Goal: Transaction & Acquisition: Obtain resource

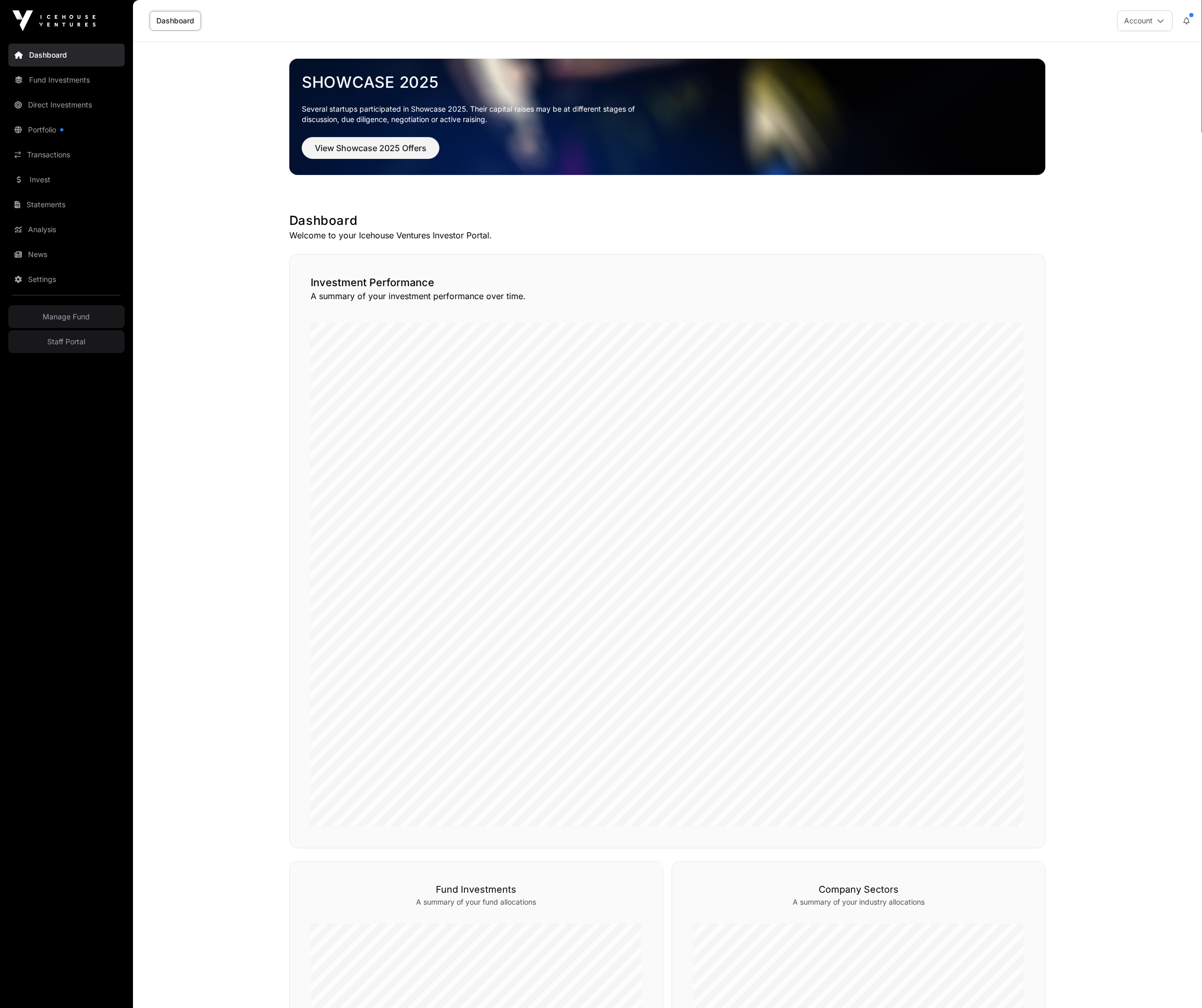
click at [50, 180] on link "Invest" at bounding box center [66, 180] width 116 height 23
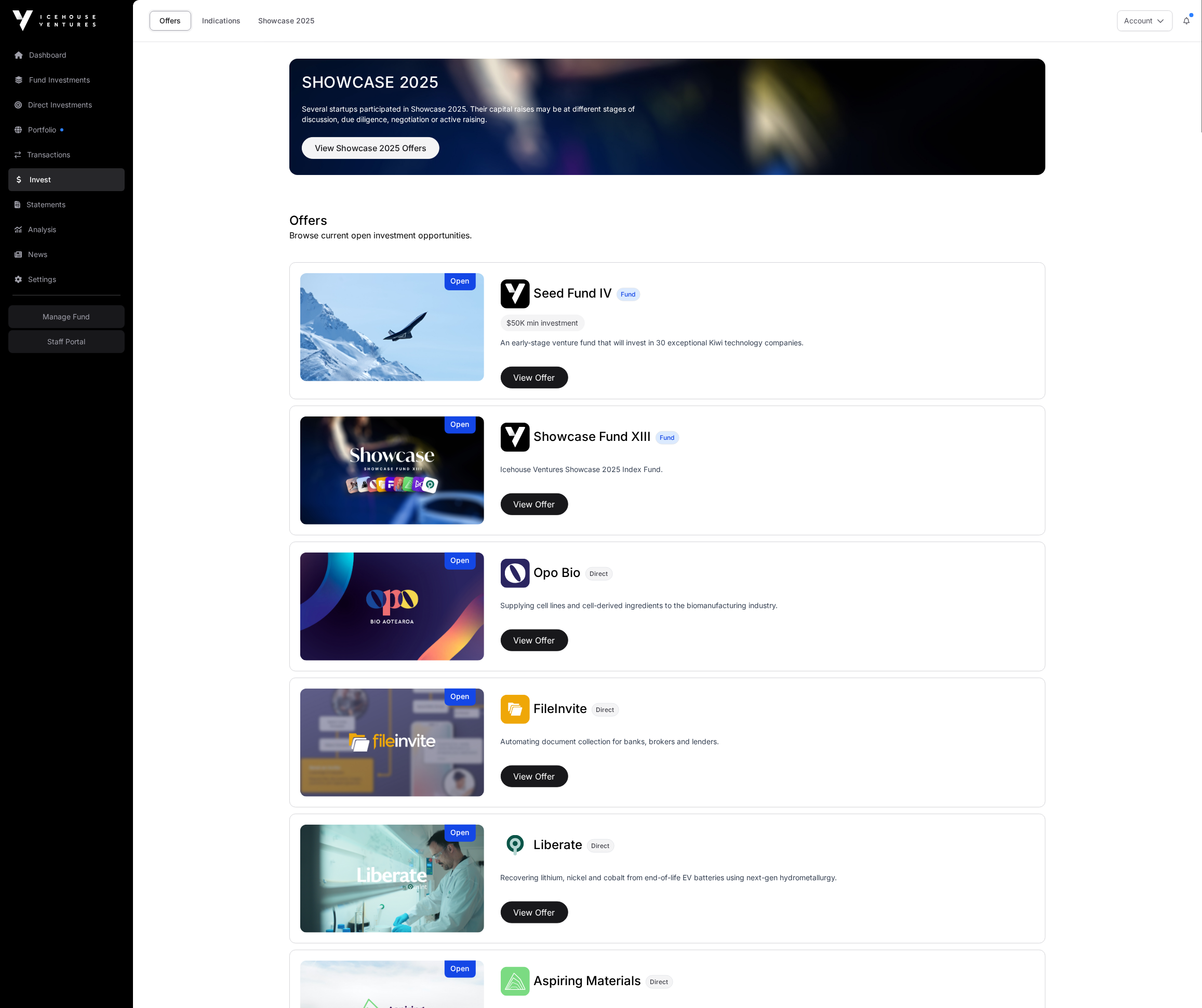
click at [419, 466] on img at bounding box center [392, 470] width 184 height 108
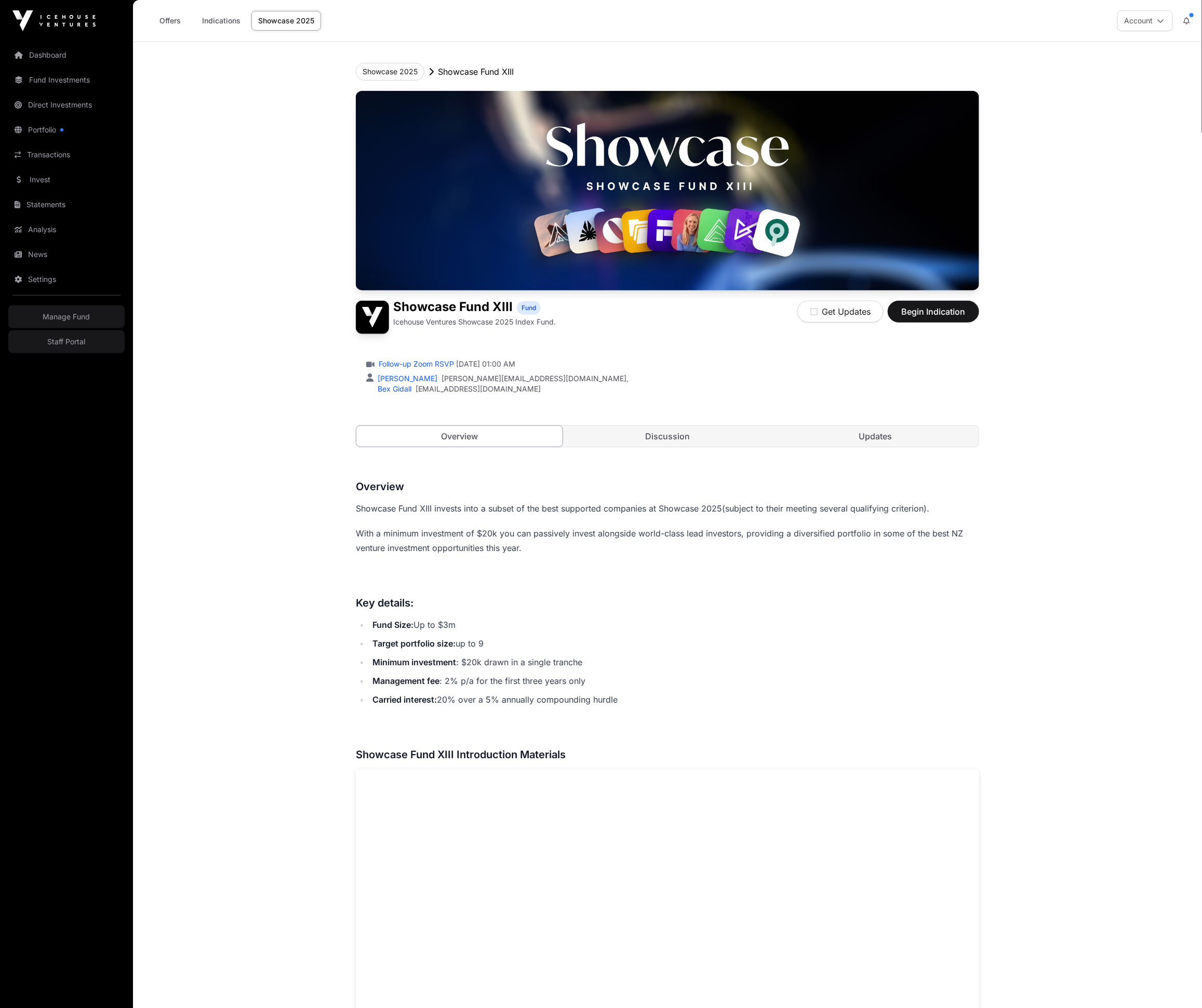
click at [290, 284] on main "Showcase 2025 Showcase Fund XIII Showcase Fund XIII Fund Icehouse Ventures Show…" at bounding box center [667, 1019] width 1069 height 1953
click at [45, 178] on link "Invest" at bounding box center [66, 180] width 116 height 23
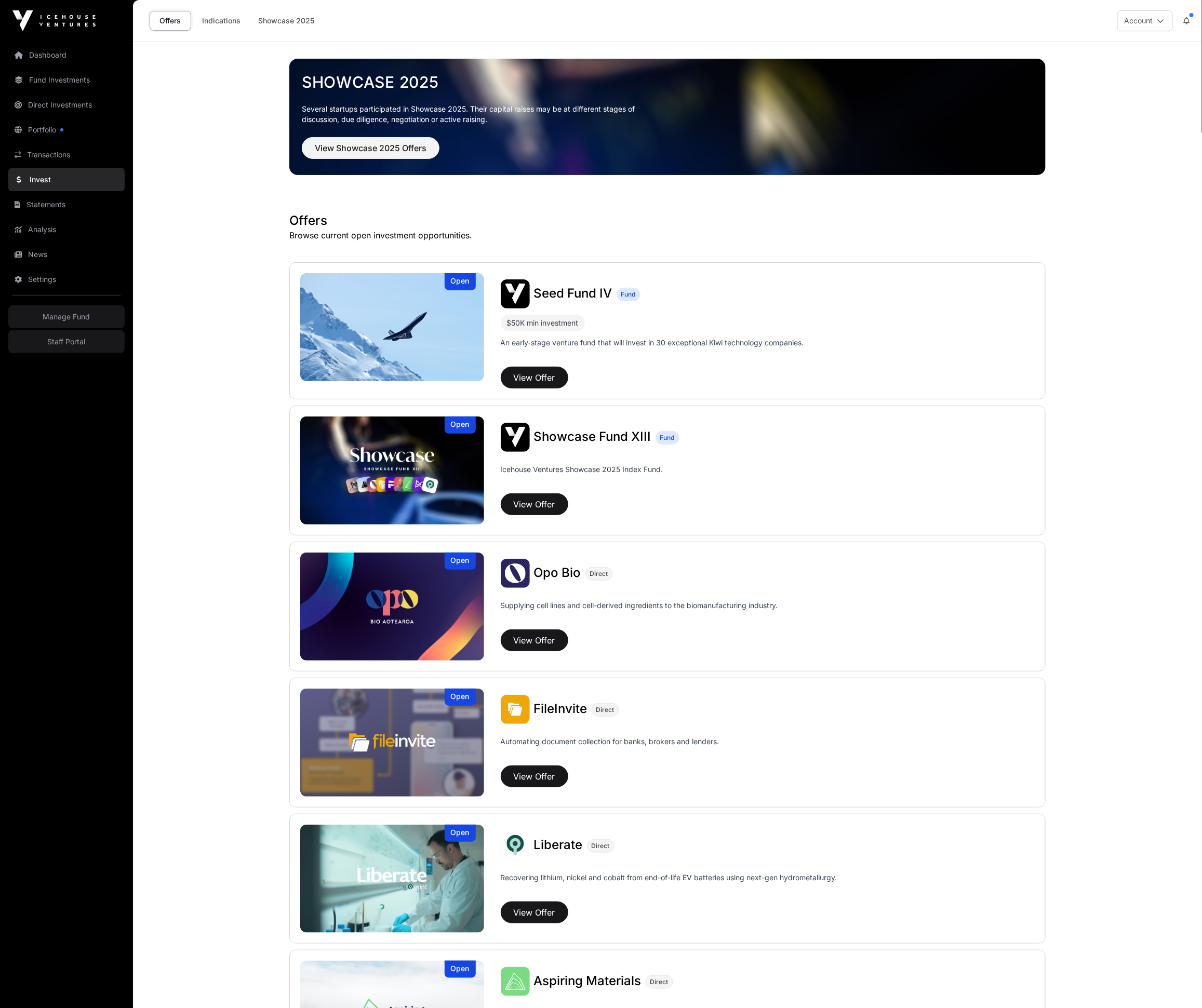
click at [400, 472] on img at bounding box center [392, 470] width 184 height 108
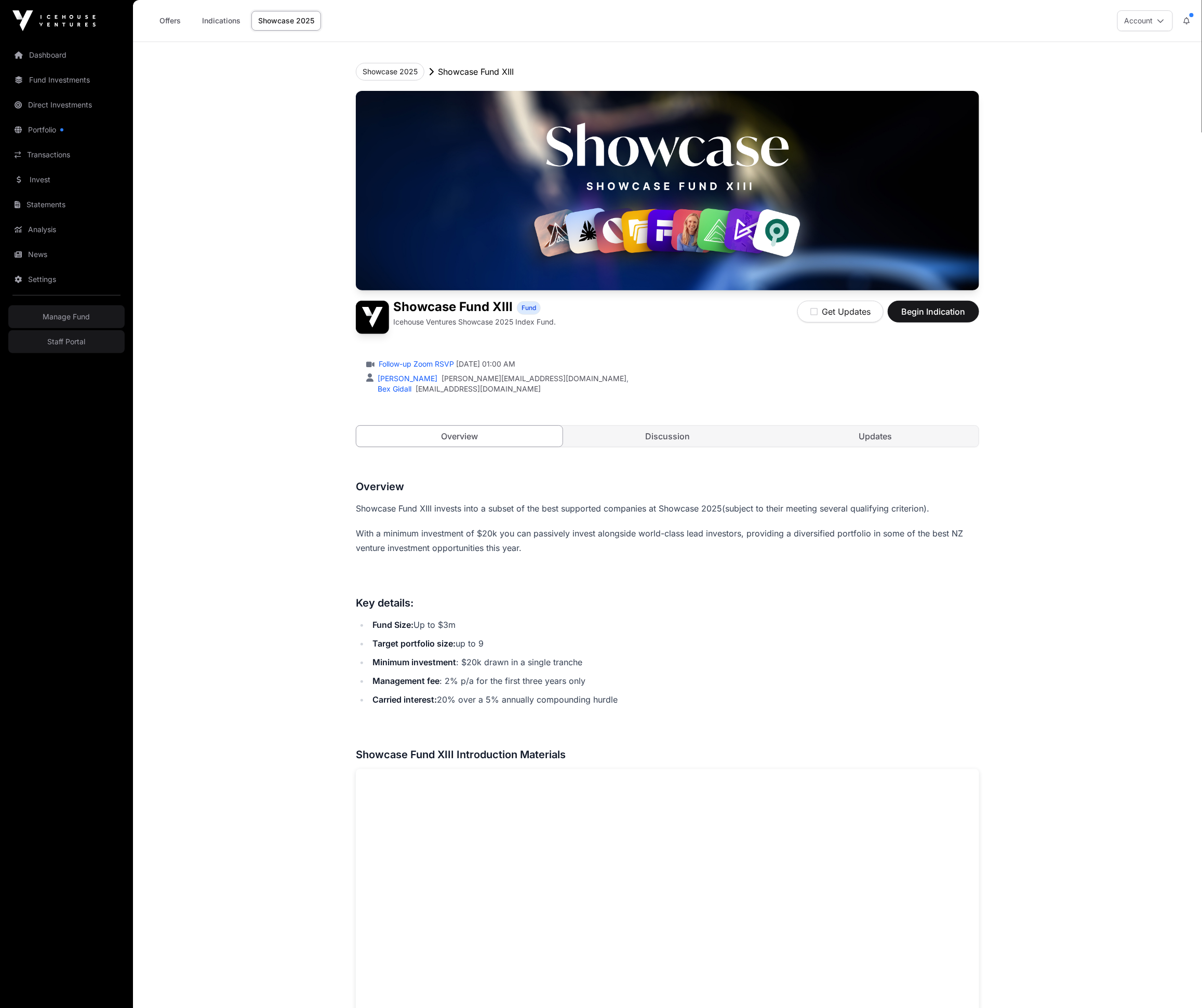
click at [267, 416] on main "Showcase 2025 Showcase Fund XIII Showcase Fund XIII Fund Icehouse Ventures Show…" at bounding box center [667, 1019] width 1069 height 1953
